Goal: Communication & Community: Answer question/provide support

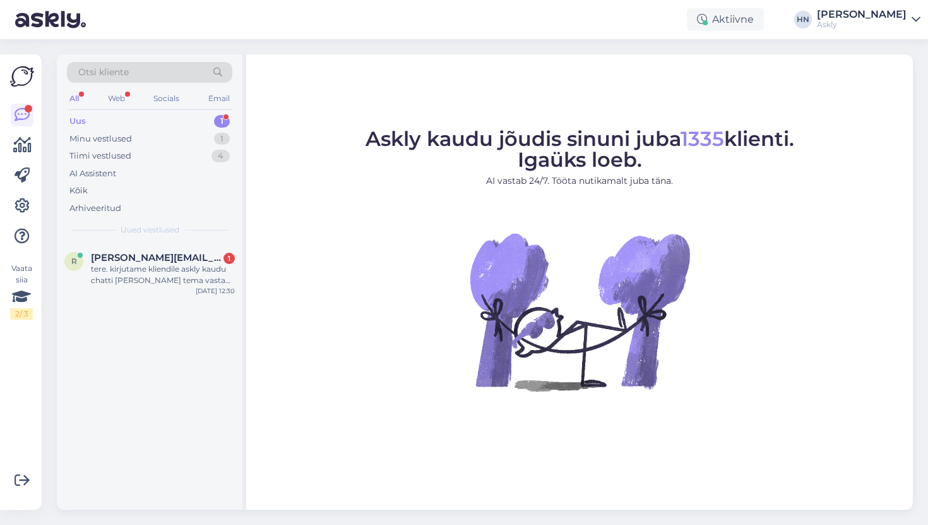
click at [174, 121] on div "Uus 1" at bounding box center [149, 121] width 165 height 18
click at [153, 261] on span "[PERSON_NAME][EMAIL_ADDRESS][DOMAIN_NAME]" at bounding box center [156, 257] width 131 height 11
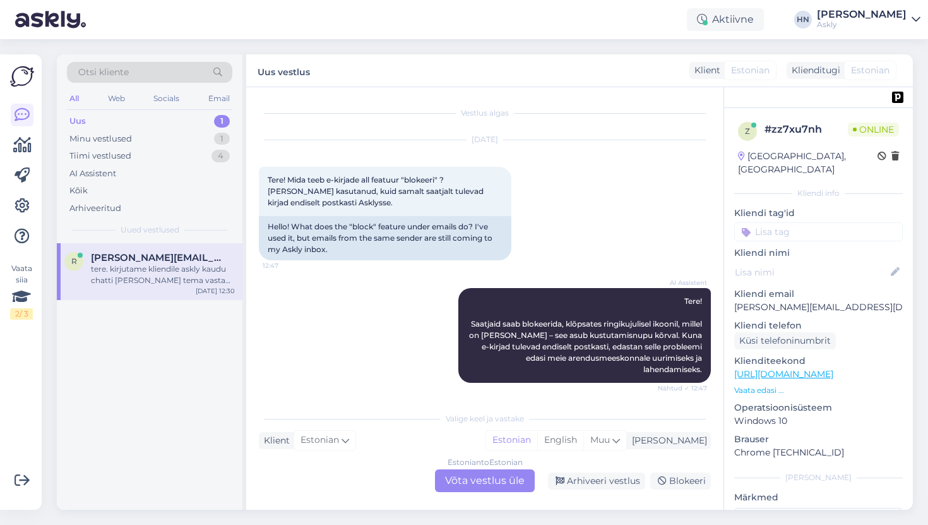
scroll to position [2789, 0]
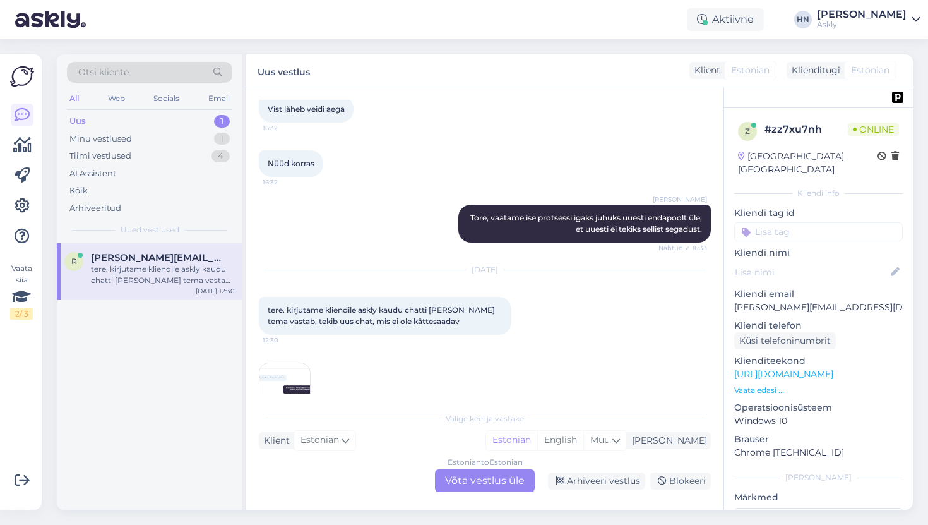
click at [283, 363] on img at bounding box center [285, 388] width 51 height 51
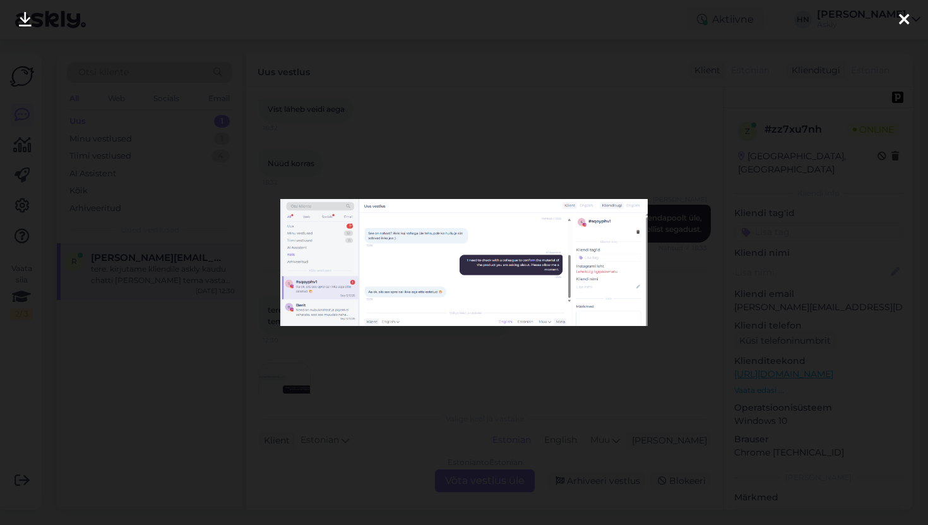
click at [449, 366] on div at bounding box center [464, 262] width 928 height 525
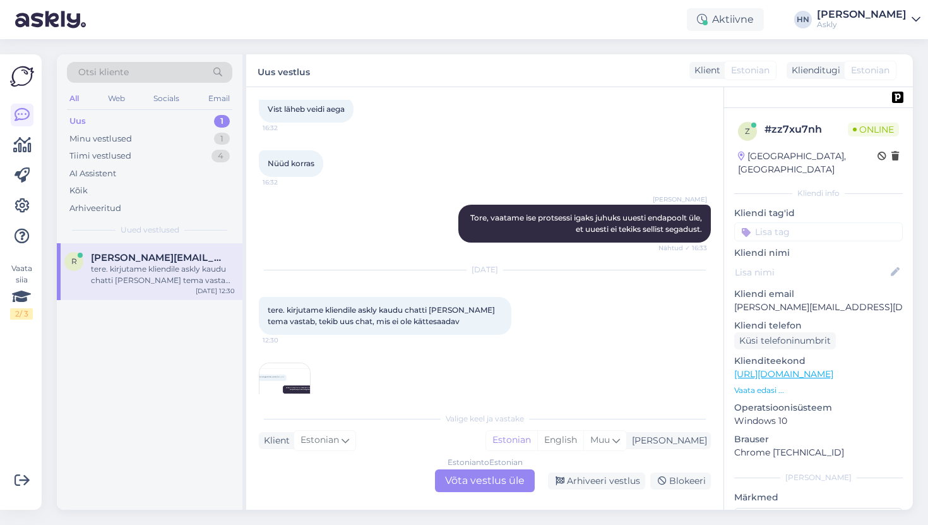
click at [304, 363] on img at bounding box center [285, 388] width 51 height 51
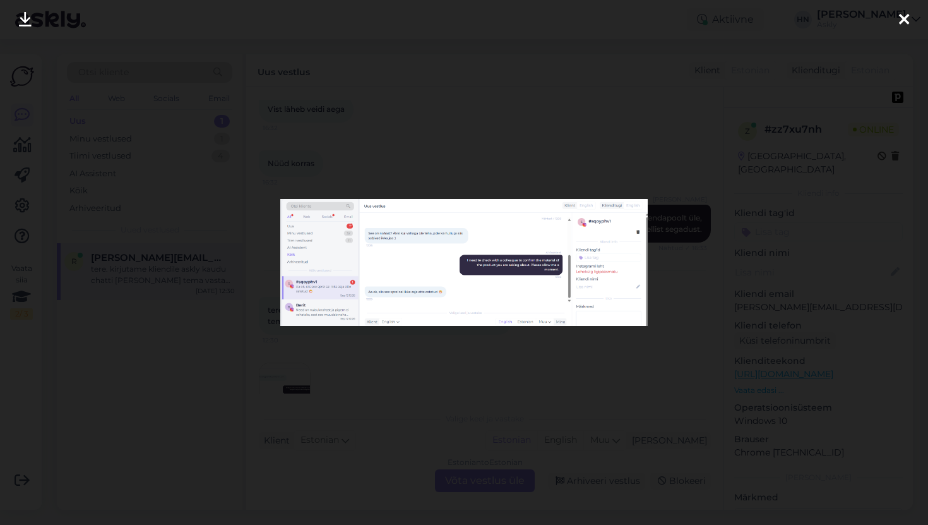
click at [310, 343] on div at bounding box center [464, 262] width 928 height 525
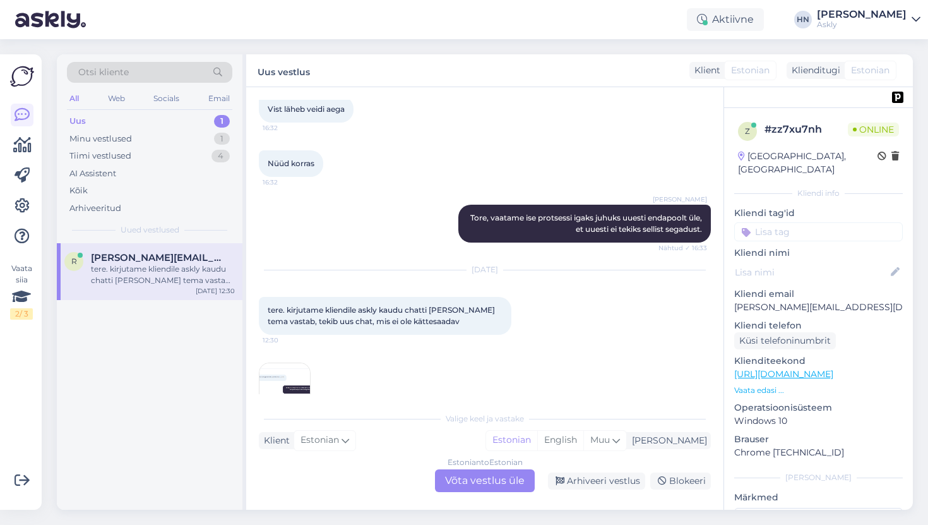
click at [296, 365] on img at bounding box center [285, 388] width 51 height 51
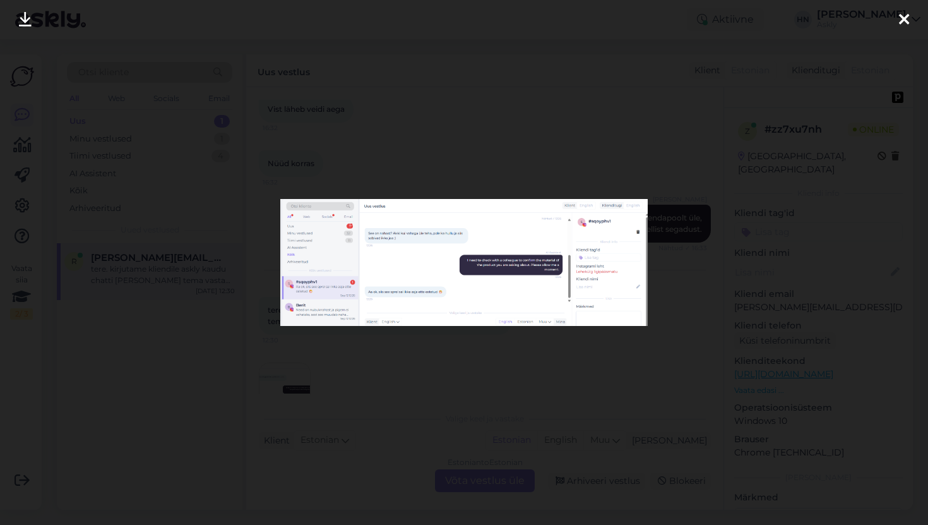
click at [904, 20] on icon at bounding box center [904, 20] width 10 height 16
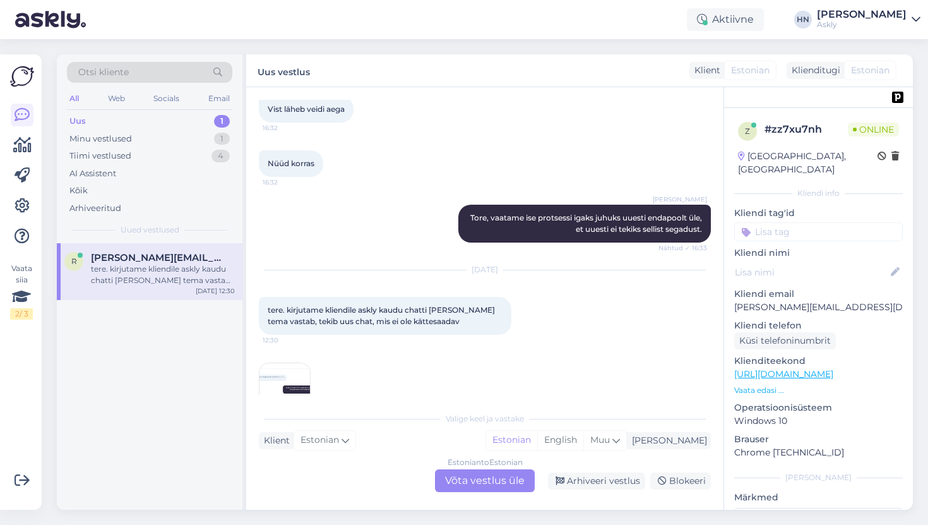
click at [462, 480] on div "Estonian to Estonian Võta vestlus üle" at bounding box center [485, 480] width 100 height 23
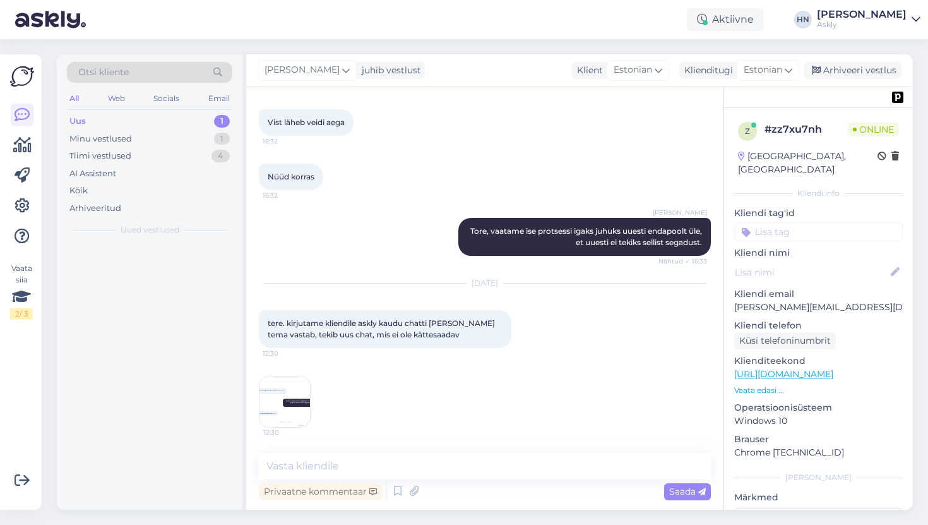
scroll to position [2741, 0]
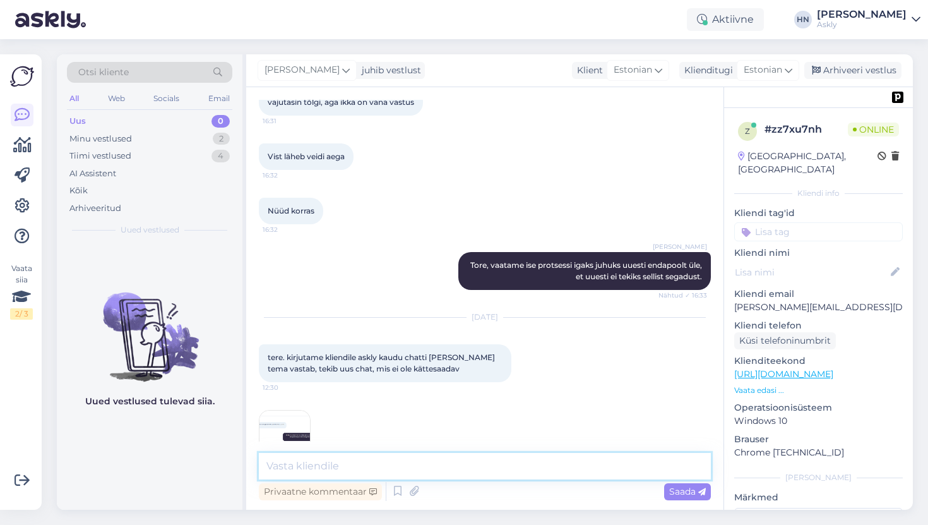
click at [450, 469] on textarea at bounding box center [485, 466] width 452 height 27
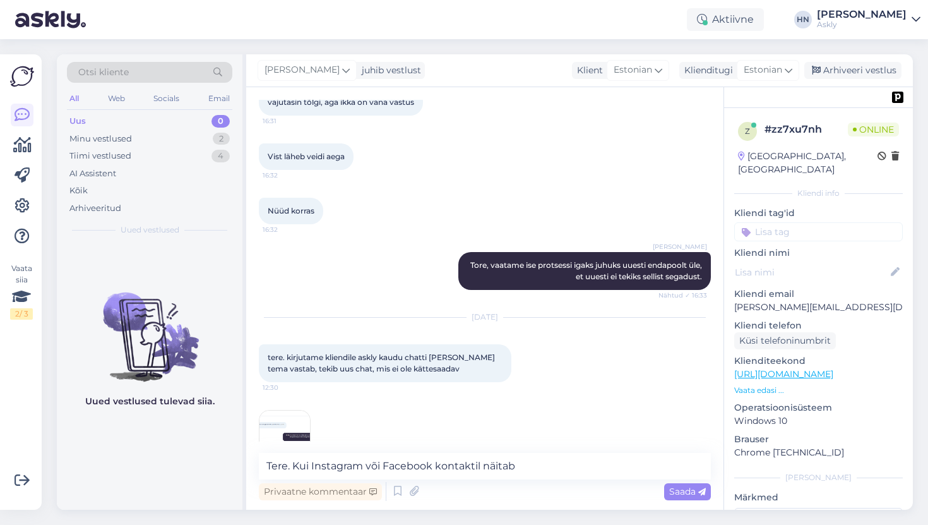
click at [292, 410] on img at bounding box center [285, 435] width 51 height 51
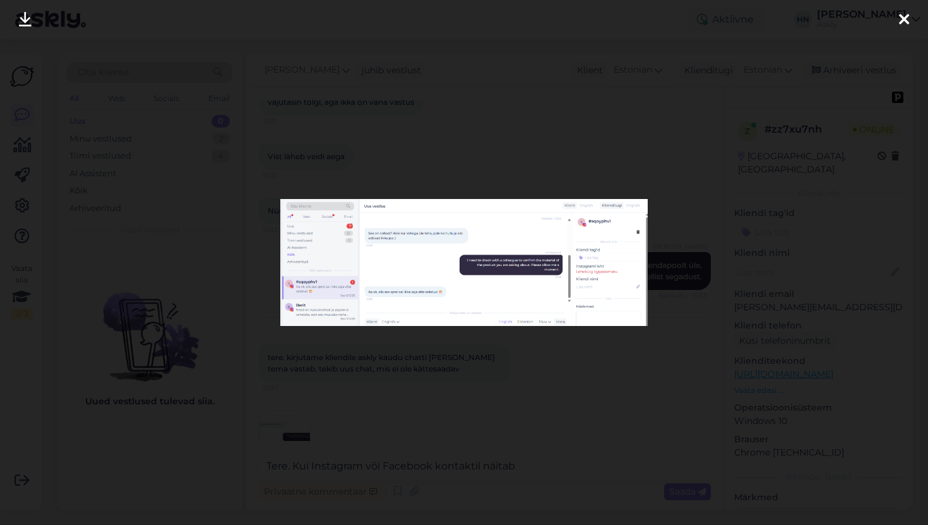
click at [335, 388] on div at bounding box center [464, 262] width 928 height 525
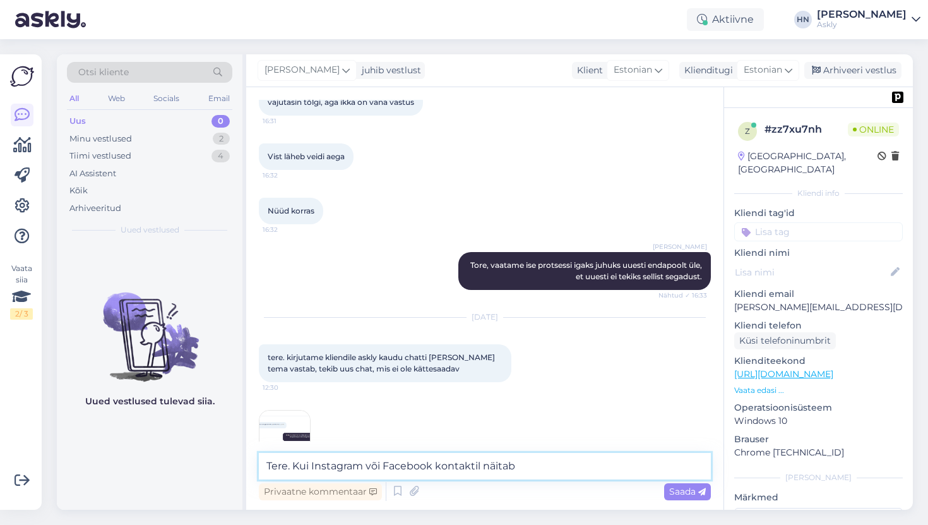
click at [529, 468] on textarea "Tere. Kui Instagram või Facebook kontaktil näitab" at bounding box center [485, 466] width 452 height 27
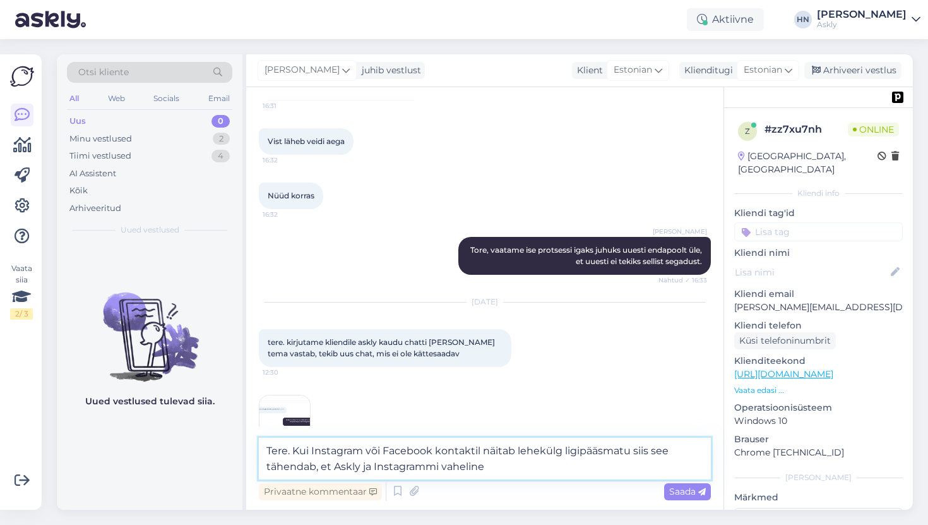
click at [330, 467] on textarea "Tere. Kui Instagram või Facebook kontaktil näitab lehekülg ligipääsmatu siis se…" at bounding box center [485, 459] width 452 height 42
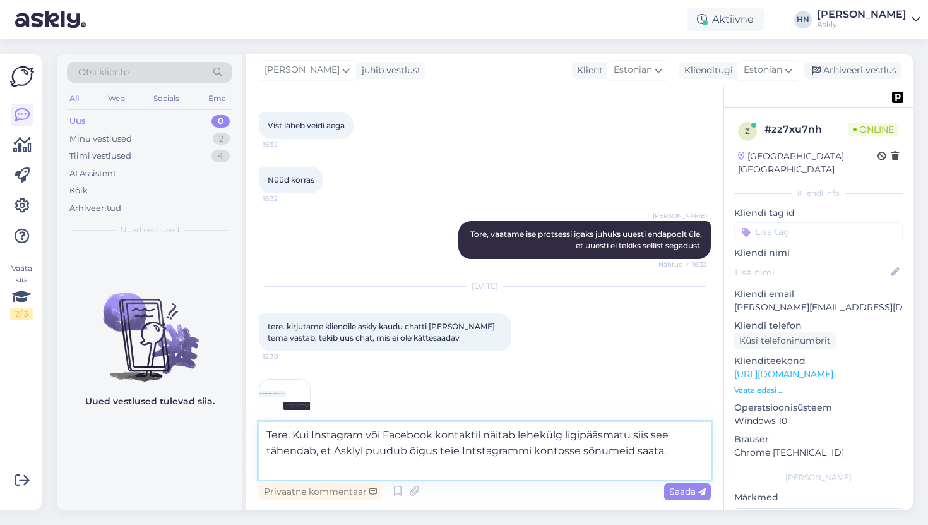
scroll to position [2788, 0]
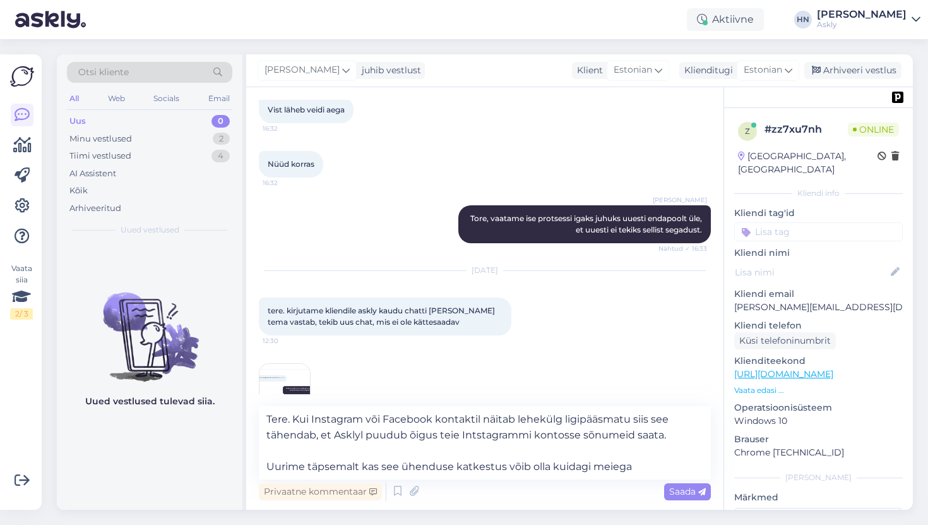
click at [296, 369] on img at bounding box center [285, 389] width 51 height 51
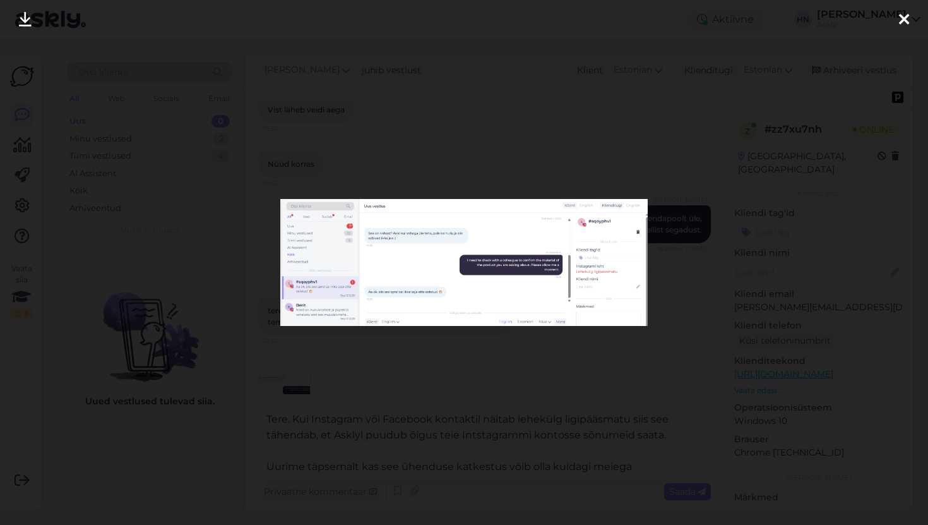
click at [359, 422] on div at bounding box center [464, 262] width 928 height 525
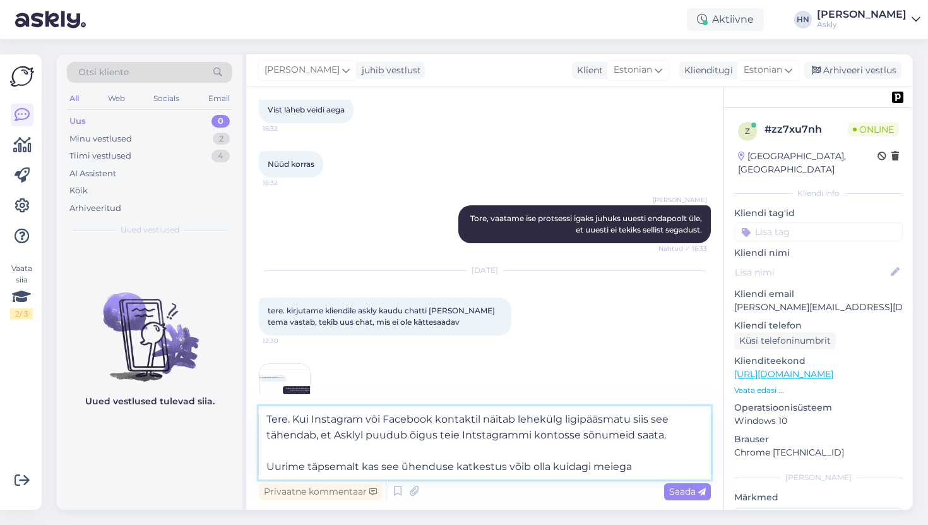
click at [354, 431] on textarea "Tere. Kui Instagram või Facebook kontaktil näitab lehekülg ligipääsmatu siis se…" at bounding box center [485, 442] width 452 height 73
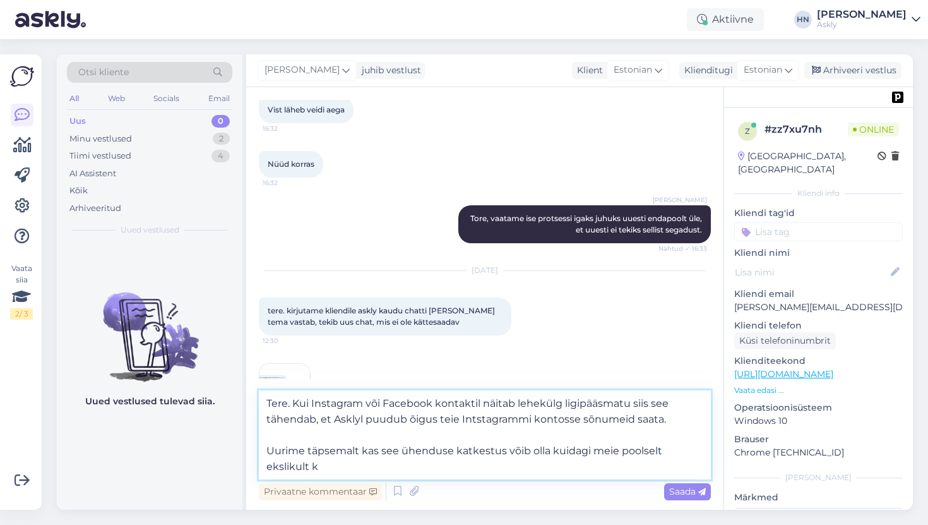
scroll to position [2789, 0]
type textarea "Tere. Kui Instagram või Facebook kontaktil näitab lehekülg ligipääsmatu siis se…"
click at [337, 453] on textarea "Tere. Kui Instagram või Facebook kontaktil näitab lehekülg ligipääsmatu siis se…" at bounding box center [485, 434] width 452 height 89
click at [337, 452] on textarea "Tere. Kui Instagram või Facebook kontaktil näitab lehekülg ligipääsmatu siis se…" at bounding box center [485, 434] width 452 height 89
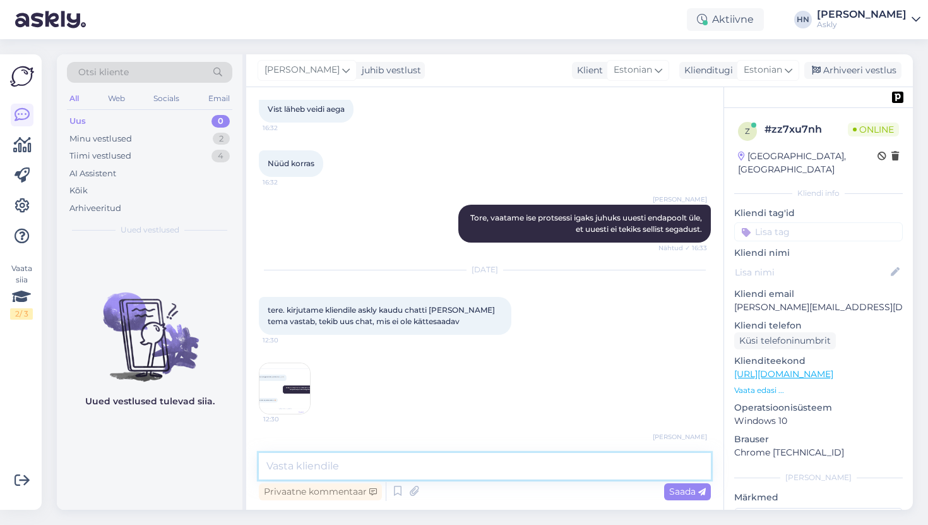
scroll to position [2853, 0]
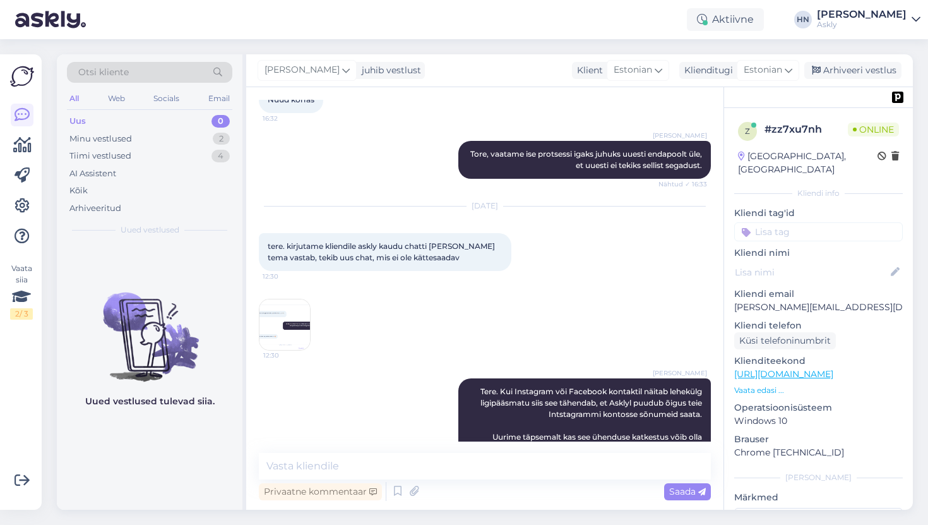
click at [294, 306] on img at bounding box center [285, 324] width 51 height 51
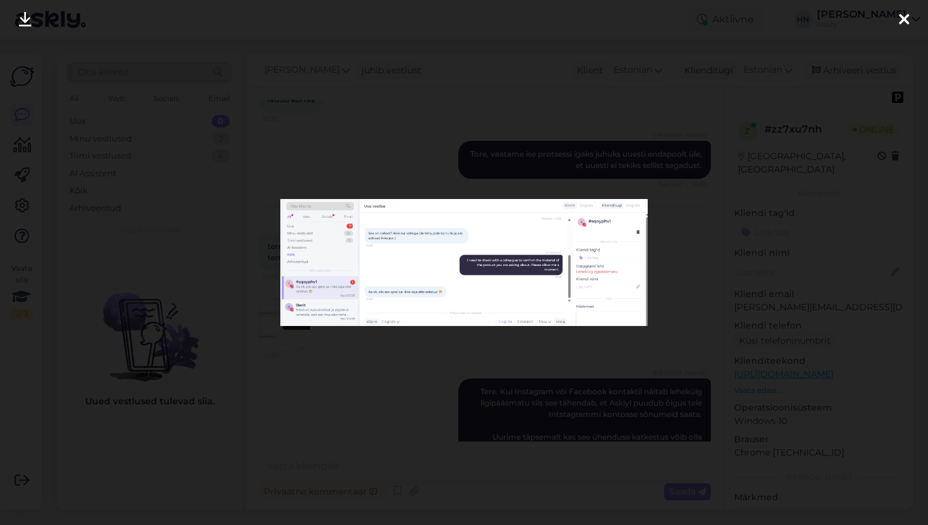
click at [361, 166] on div at bounding box center [464, 262] width 928 height 525
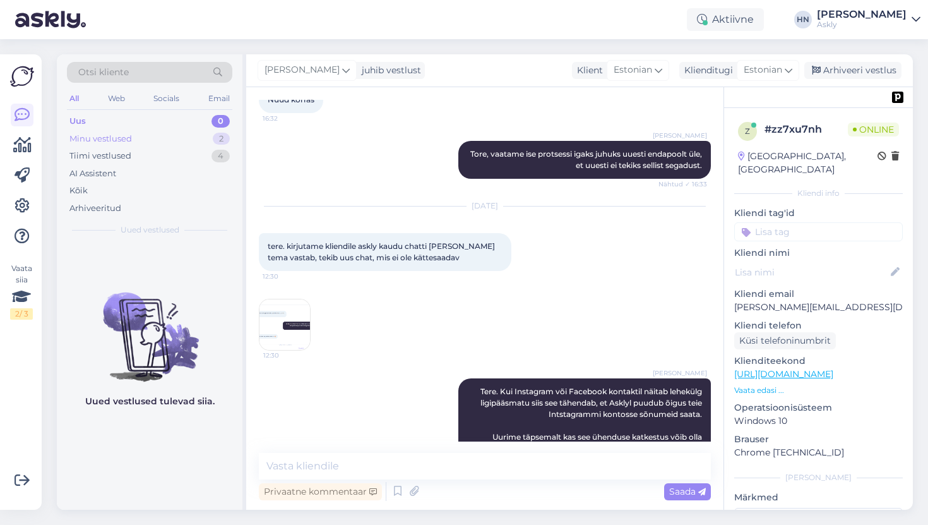
click at [179, 141] on div "Minu vestlused 2" at bounding box center [149, 139] width 165 height 18
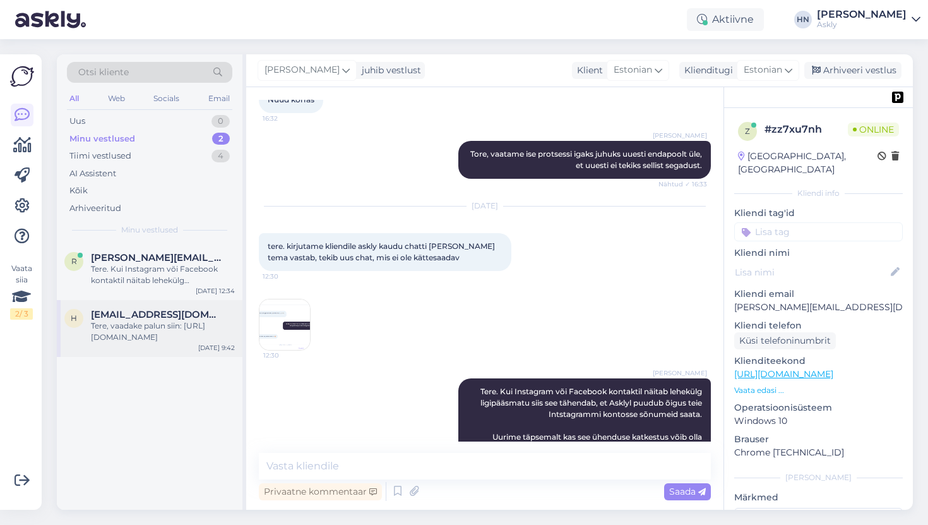
click at [159, 309] on span "[EMAIL_ADDRESS][DOMAIN_NAME]" at bounding box center [156, 314] width 131 height 11
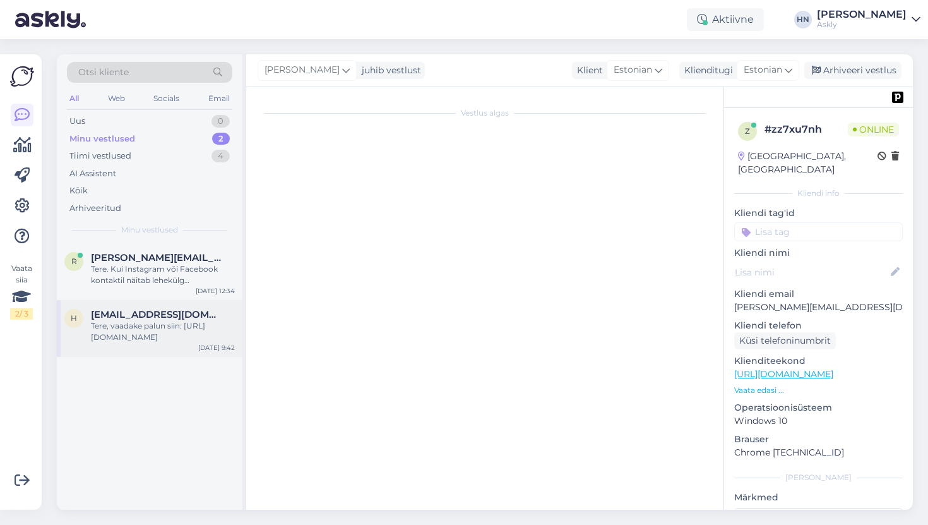
scroll to position [433, 0]
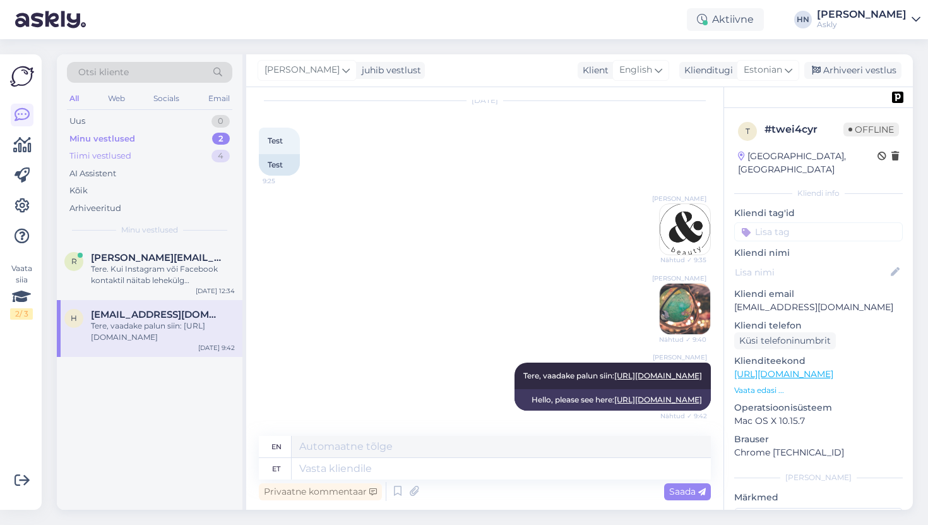
click at [192, 161] on div "Tiimi vestlused 4" at bounding box center [149, 156] width 165 height 18
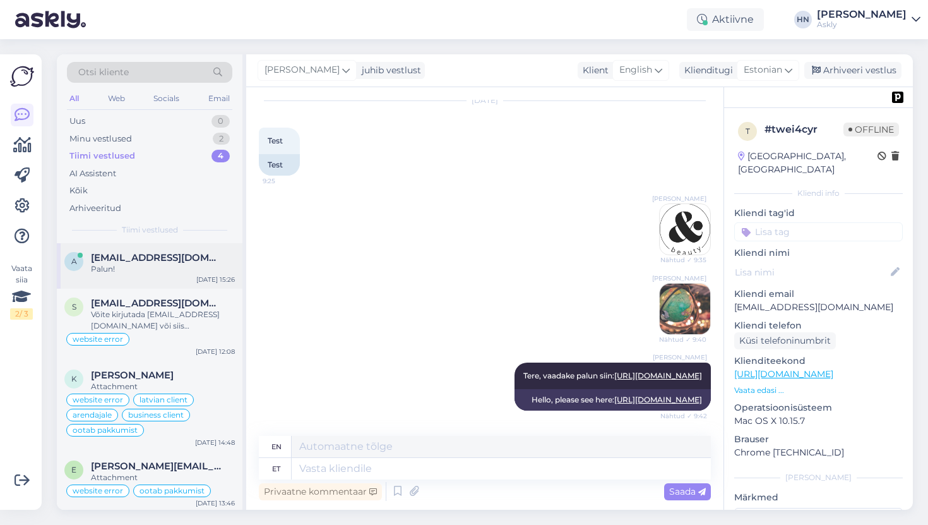
click at [169, 249] on div "a [EMAIL_ADDRESS][DOMAIN_NAME] Palun! [DATE] 15:26" at bounding box center [150, 265] width 186 height 45
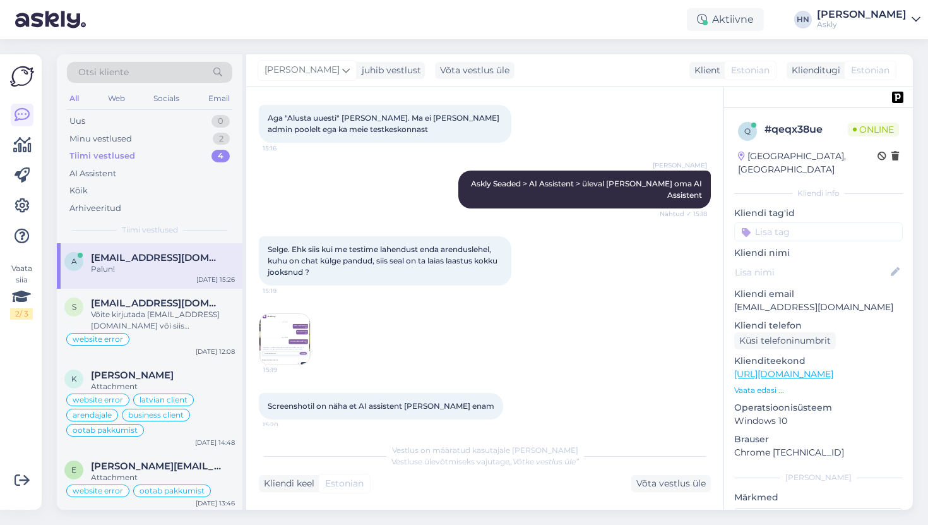
click at [282, 314] on img at bounding box center [285, 339] width 51 height 51
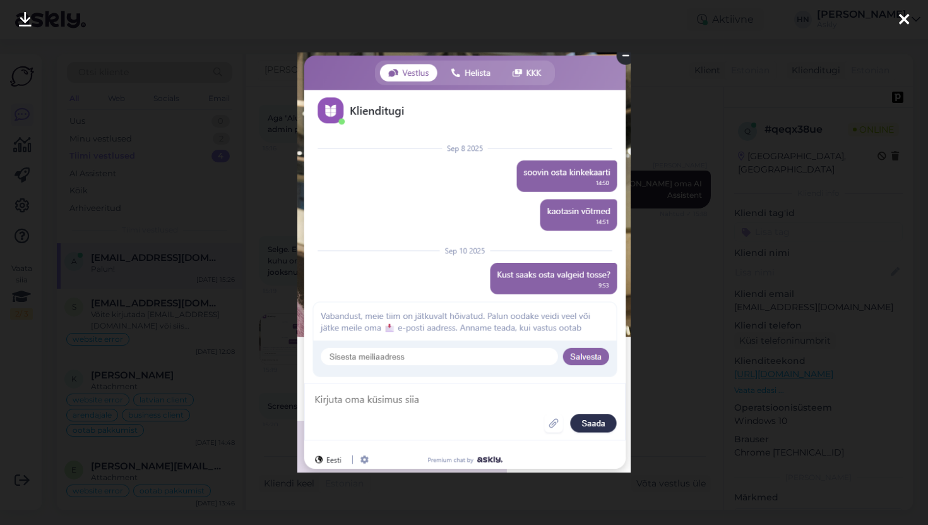
click at [282, 171] on div at bounding box center [464, 262] width 928 height 525
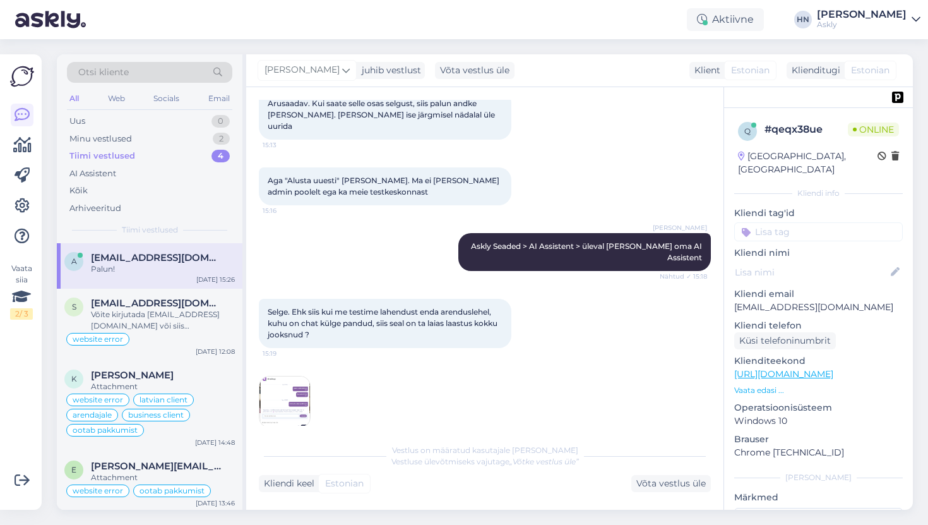
scroll to position [6612, 0]
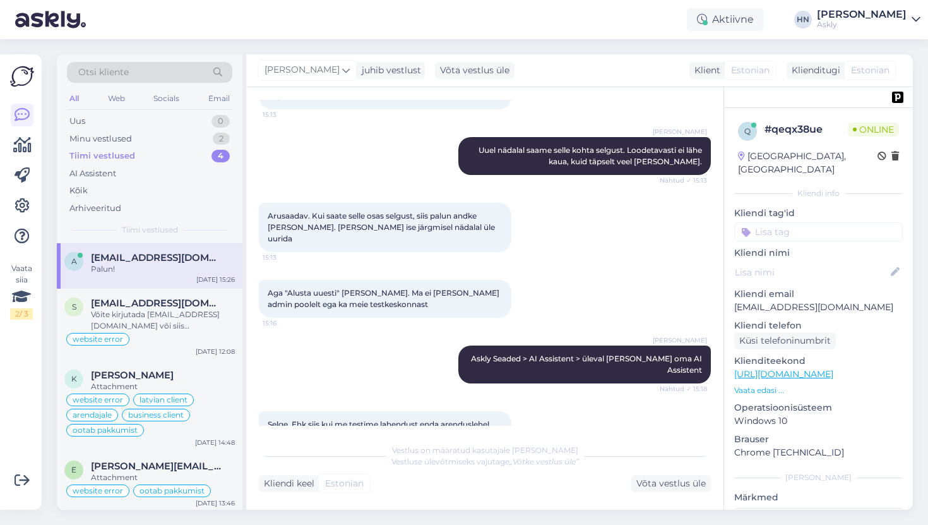
click at [296, 489] on img at bounding box center [285, 514] width 51 height 51
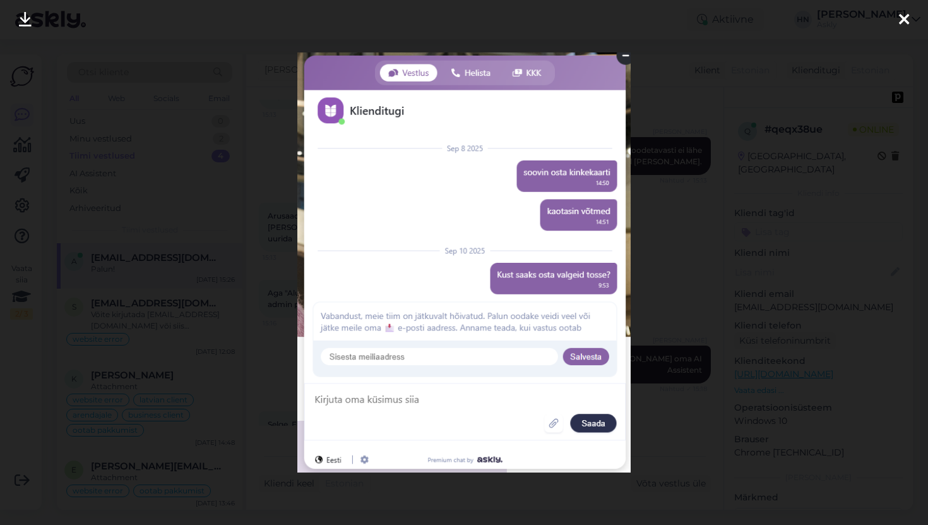
click at [288, 320] on div at bounding box center [464, 262] width 928 height 525
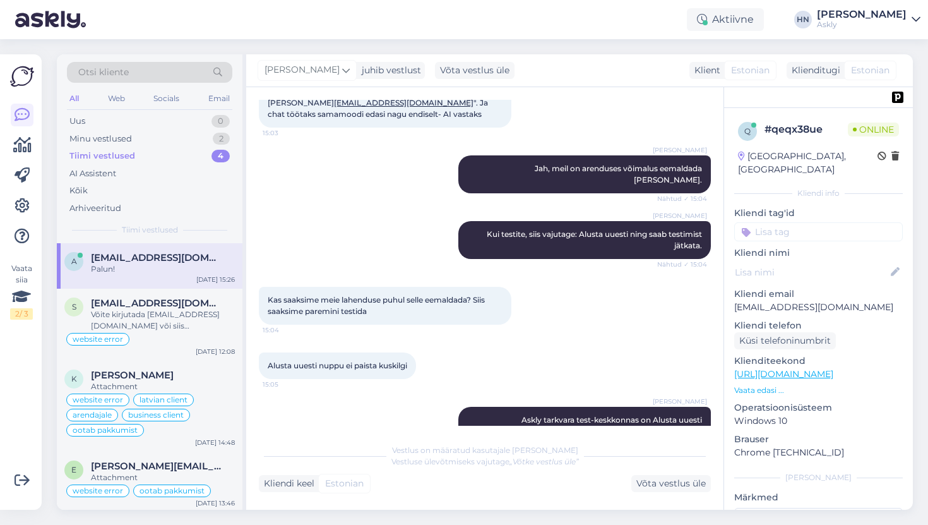
scroll to position [5705, 0]
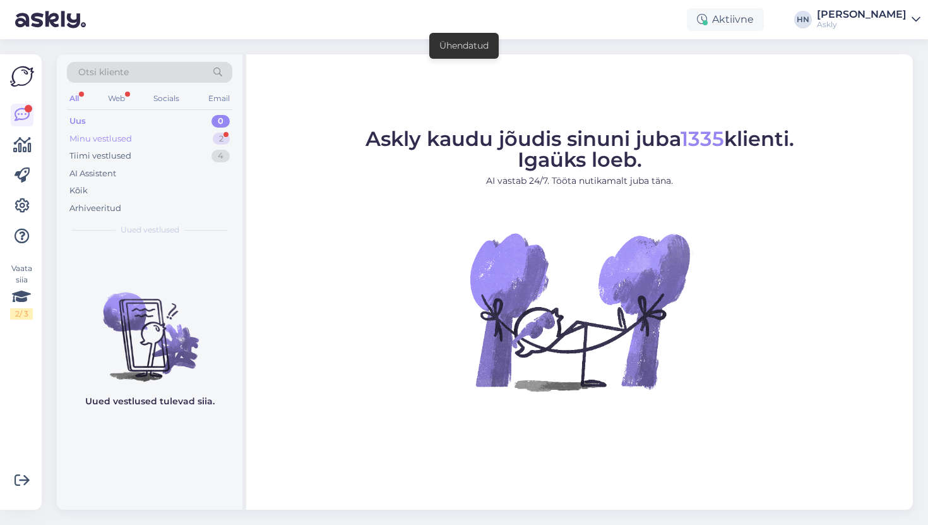
click at [182, 135] on div "Minu vestlused 2" at bounding box center [149, 139] width 165 height 18
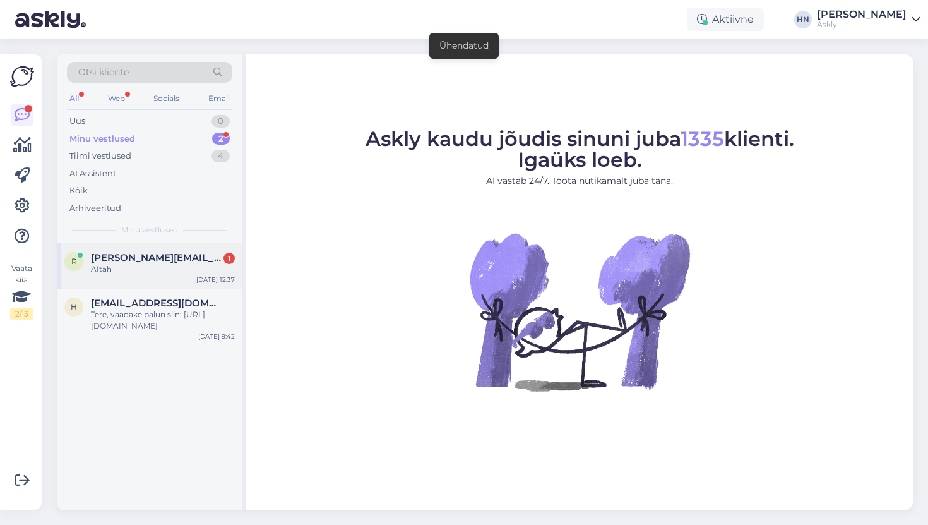
click at [143, 264] on div "AItäh" at bounding box center [163, 268] width 144 height 11
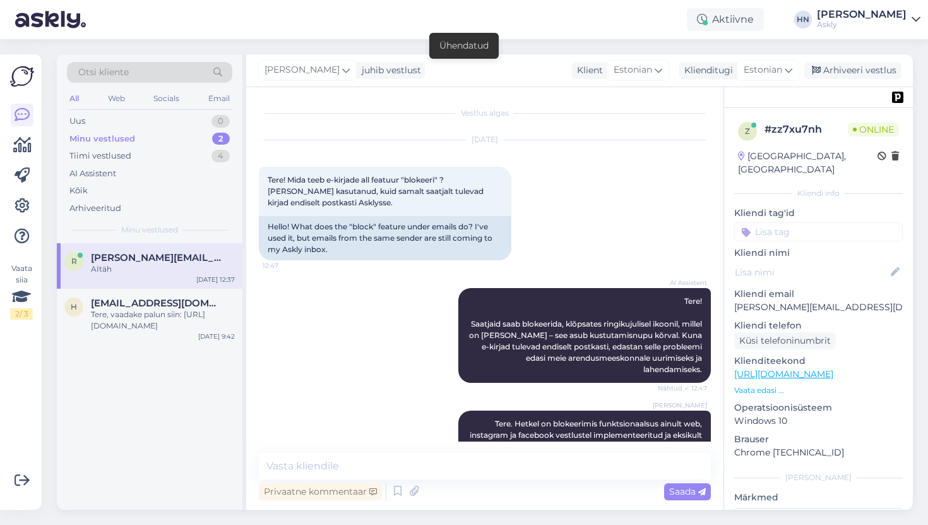
scroll to position [2907, 0]
